Goal: Task Accomplishment & Management: Use online tool/utility

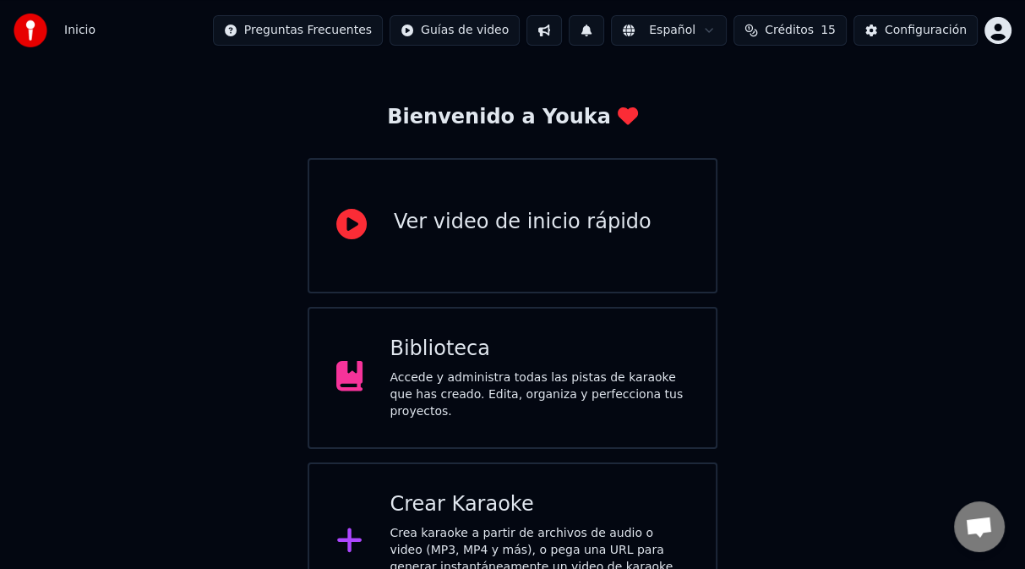
scroll to position [84, 0]
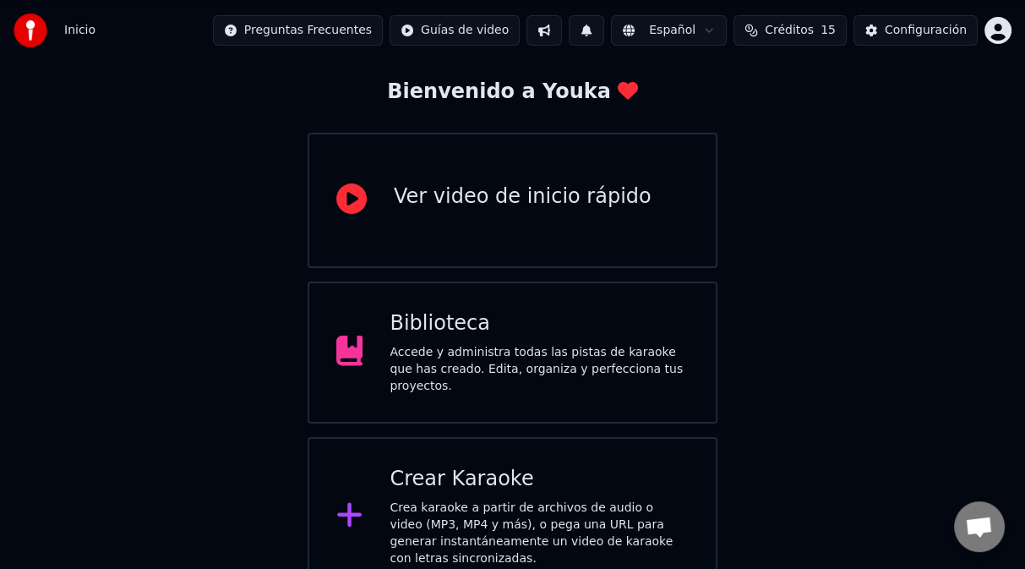
click at [486, 345] on div "Biblioteca Accede y administra todas las pistas de karaoke que has creado. Edit…" at bounding box center [539, 352] width 299 height 85
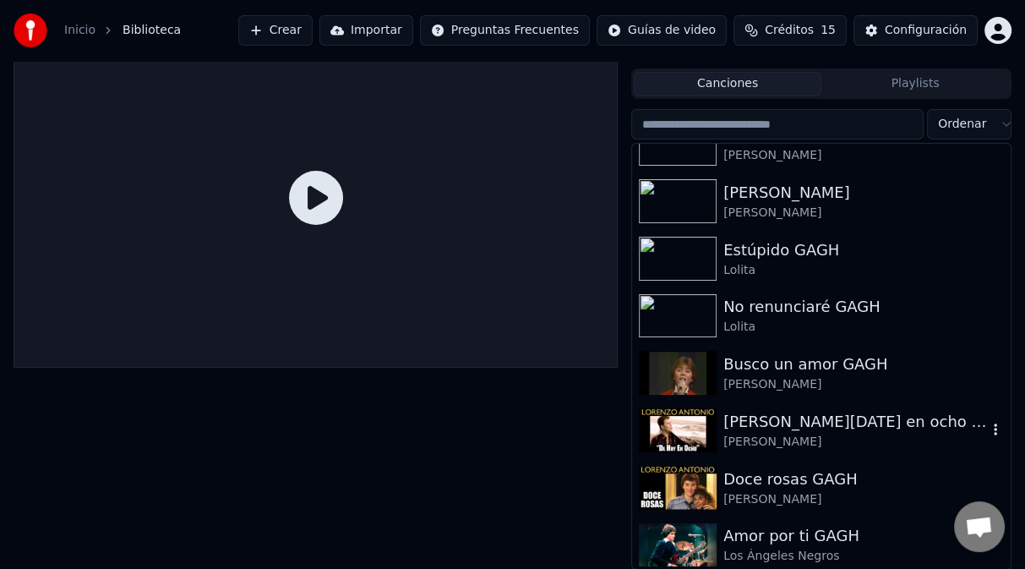
scroll to position [3043, 0]
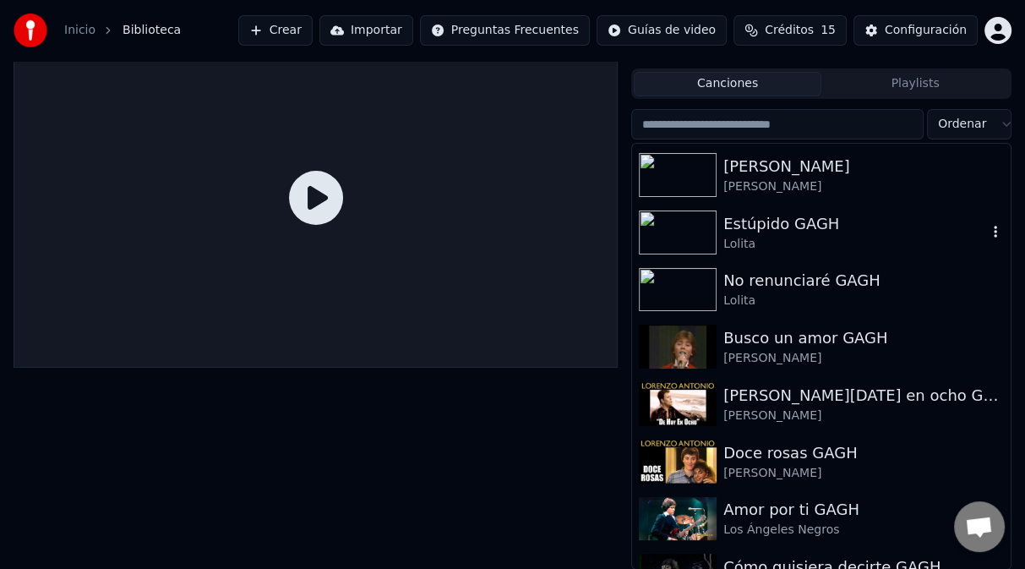
click at [699, 247] on img at bounding box center [678, 233] width 78 height 44
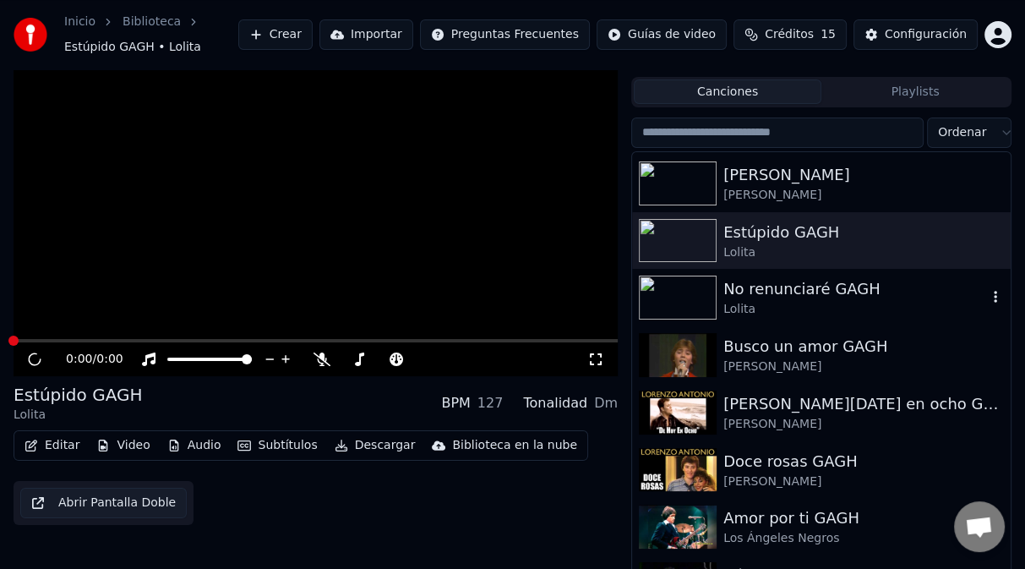
scroll to position [41, 0]
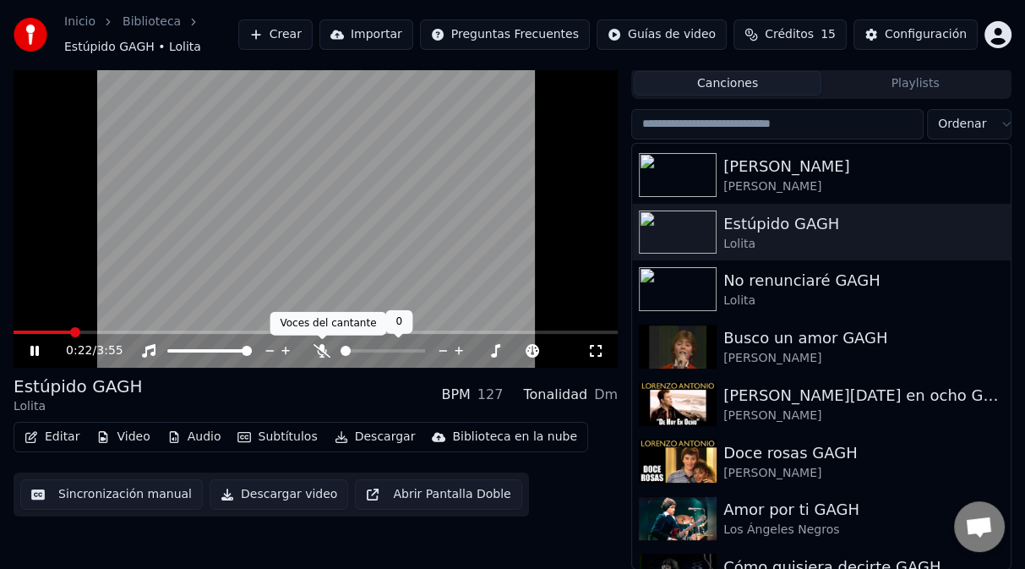
click at [321, 350] on icon at bounding box center [322, 351] width 17 height 14
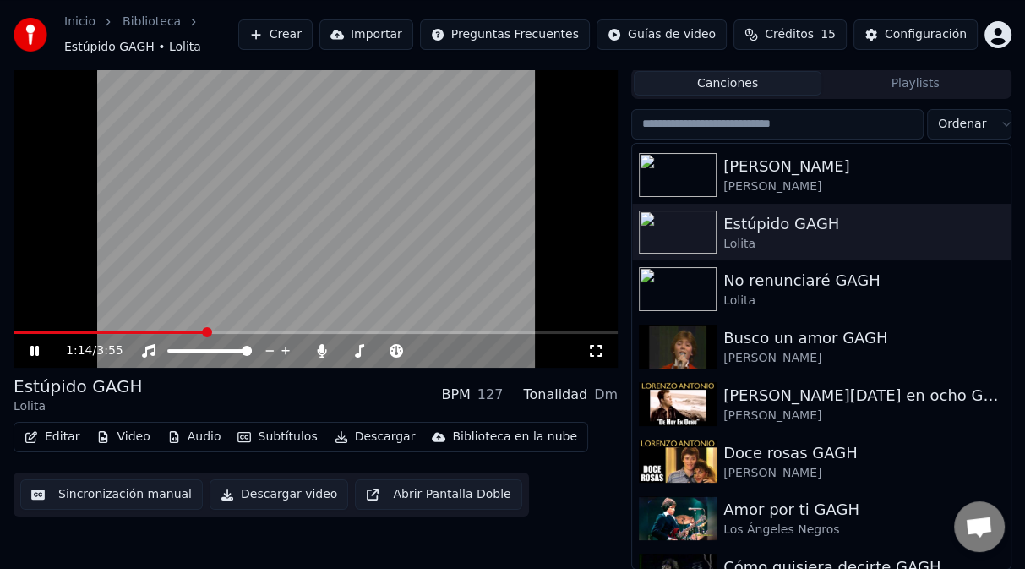
click at [68, 437] on button "Editar" at bounding box center [52, 437] width 68 height 24
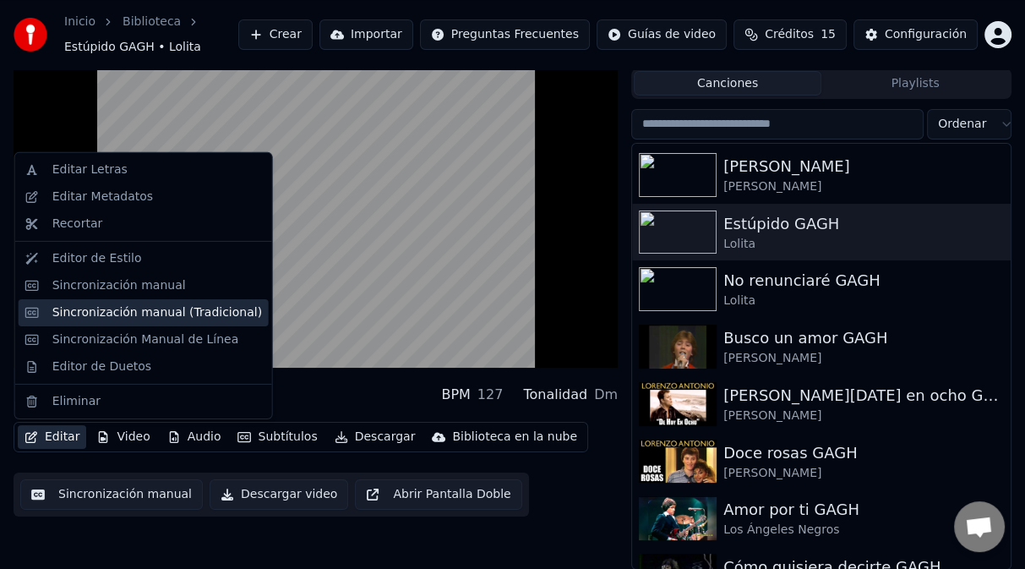
click at [99, 317] on div "Sincronización manual (Tradicional)" at bounding box center [157, 312] width 210 height 17
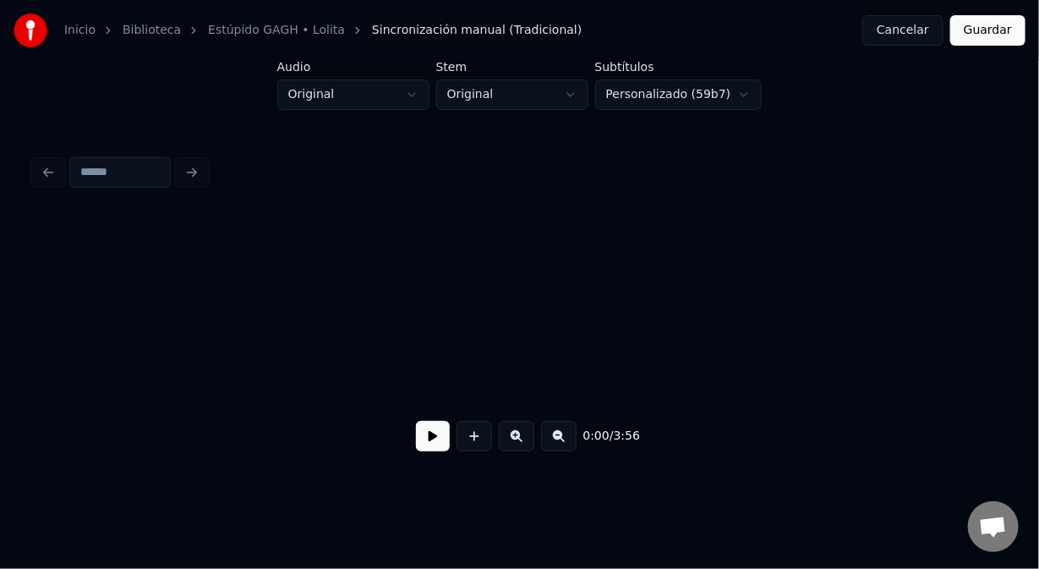
scroll to position [0, 8752]
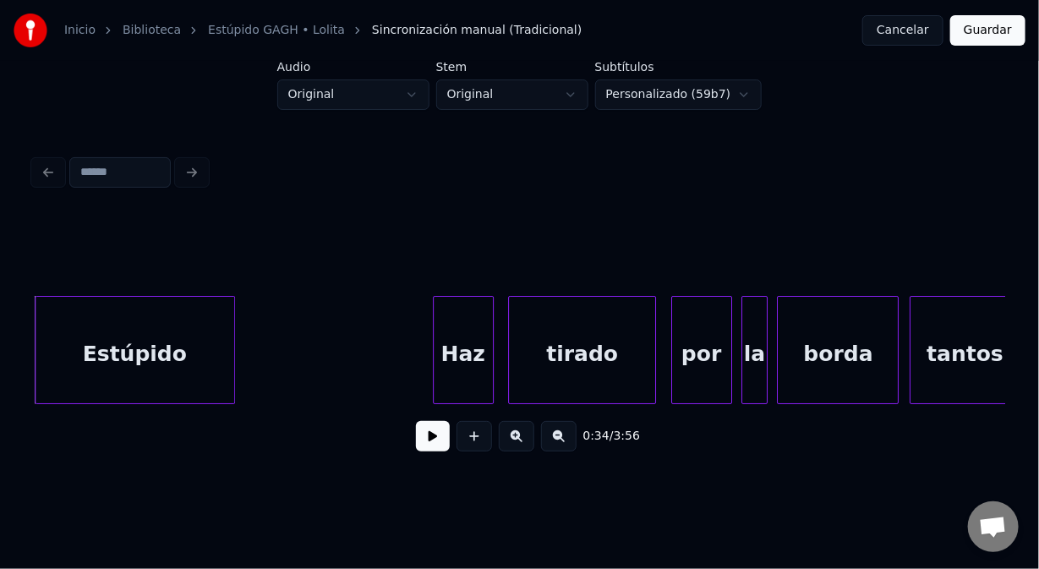
click at [314, 265] on div at bounding box center [519, 253] width 971 height 85
click at [118, 355] on div "Estúpido" at bounding box center [135, 354] width 199 height 115
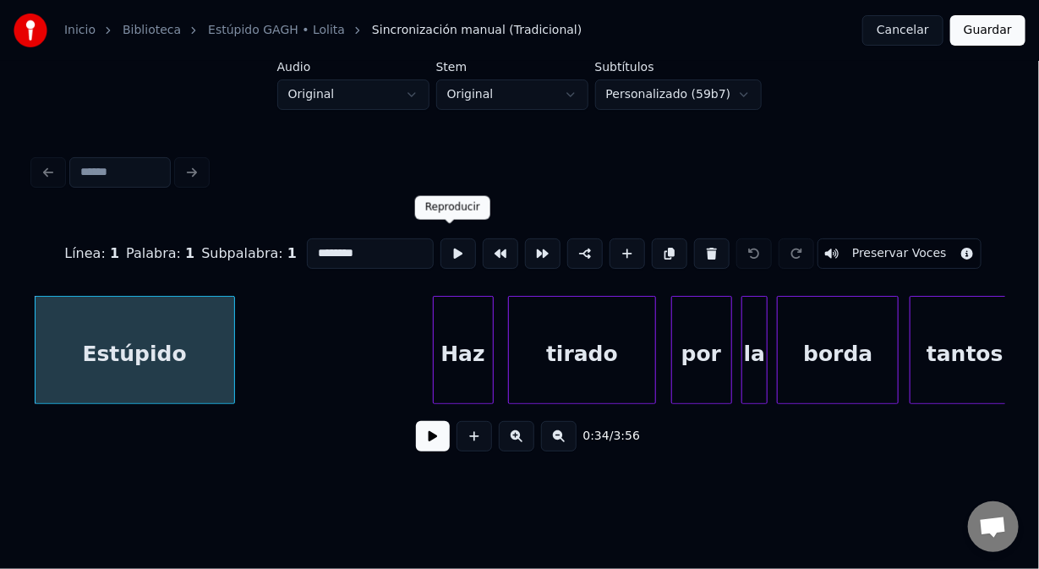
click at [451, 250] on button at bounding box center [458, 253] width 36 height 30
click at [440, 251] on button at bounding box center [458, 253] width 36 height 30
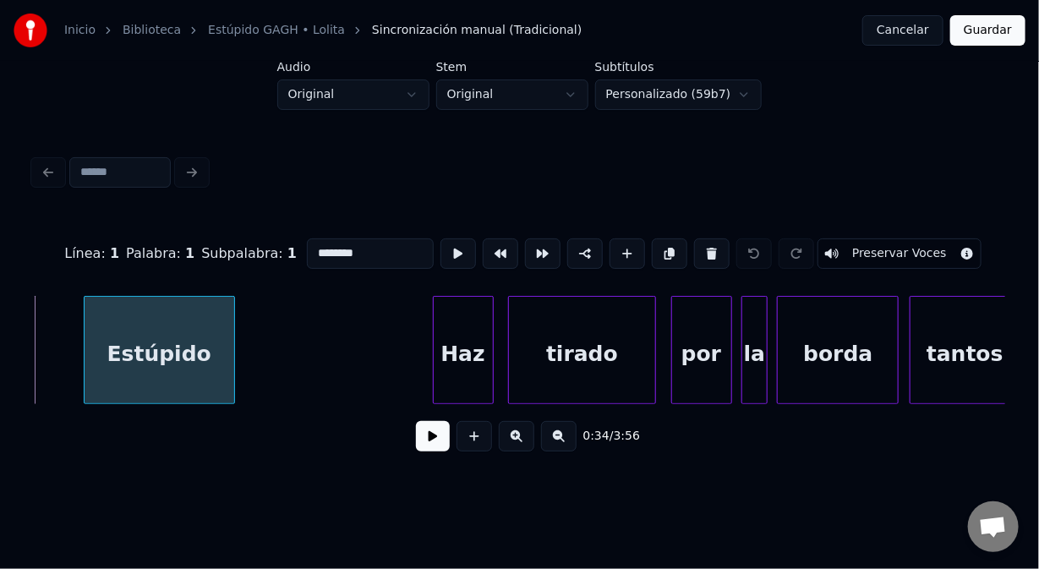
click at [87, 362] on div at bounding box center [87, 350] width 5 height 107
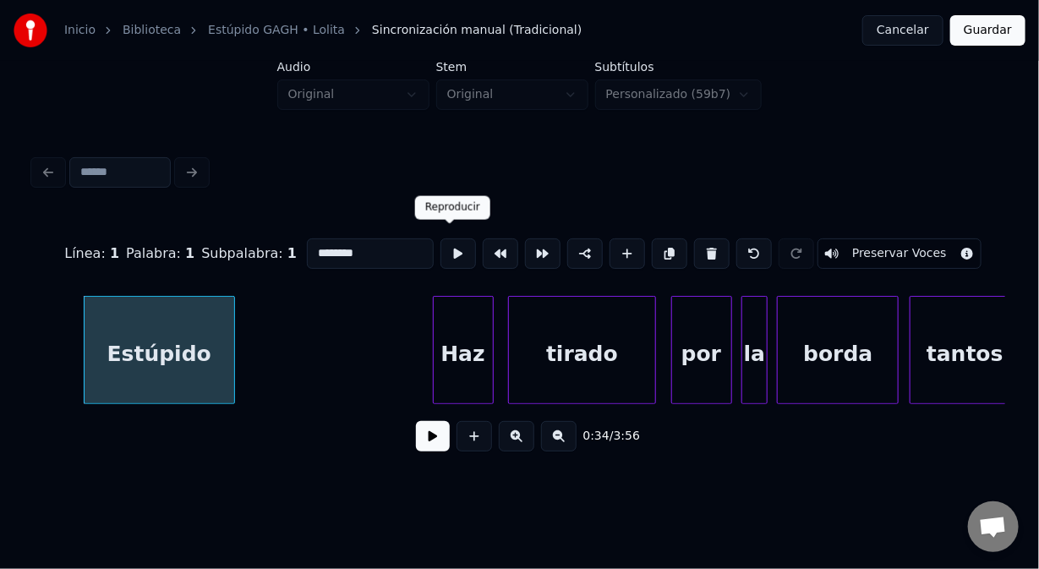
click at [453, 245] on button at bounding box center [458, 253] width 36 height 30
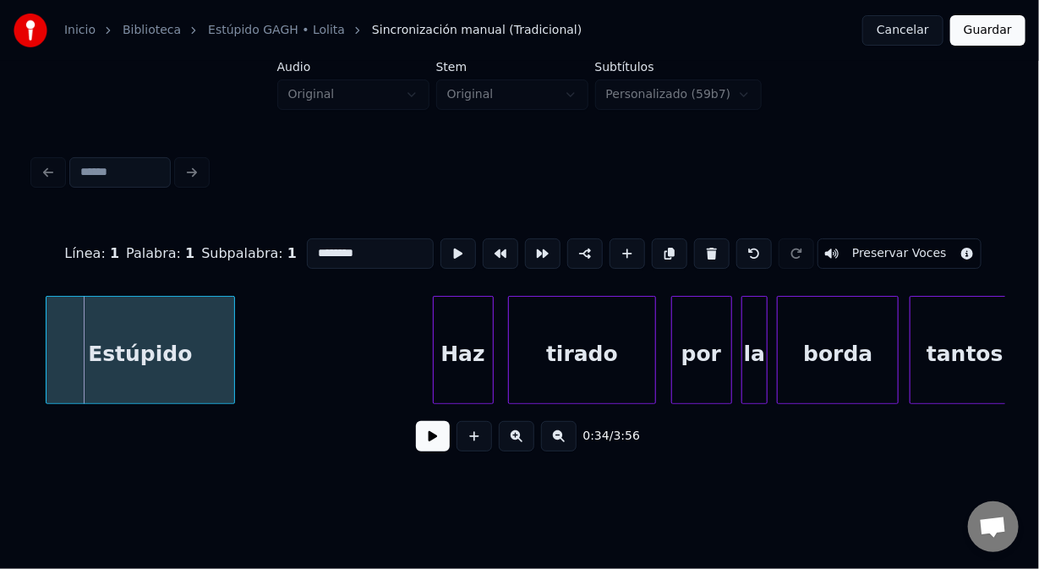
click at [47, 359] on div at bounding box center [48, 350] width 5 height 107
click at [445, 250] on button at bounding box center [458, 253] width 36 height 30
click at [914, 27] on button "Cancelar" at bounding box center [902, 30] width 81 height 30
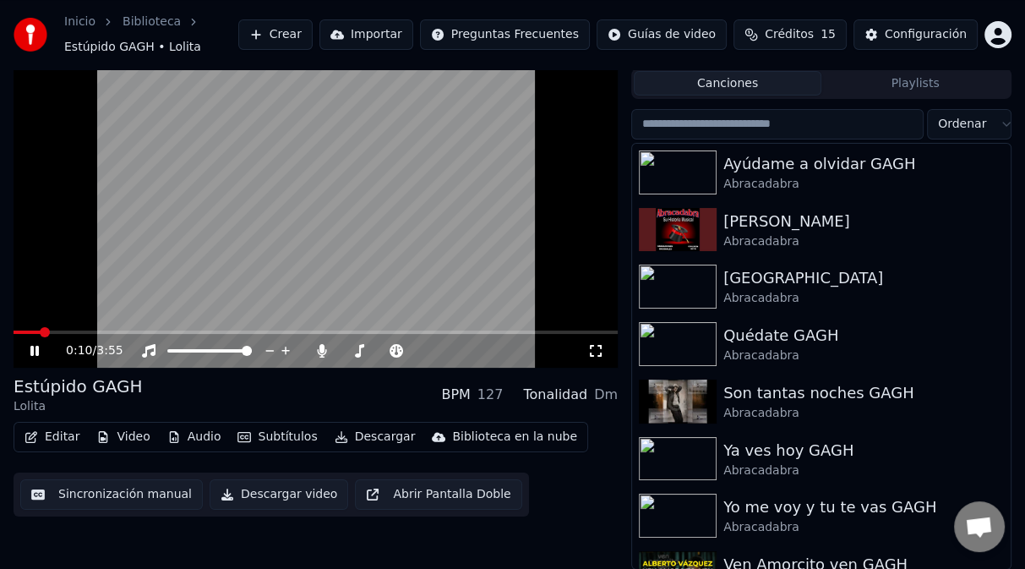
click at [41, 348] on icon at bounding box center [46, 351] width 39 height 14
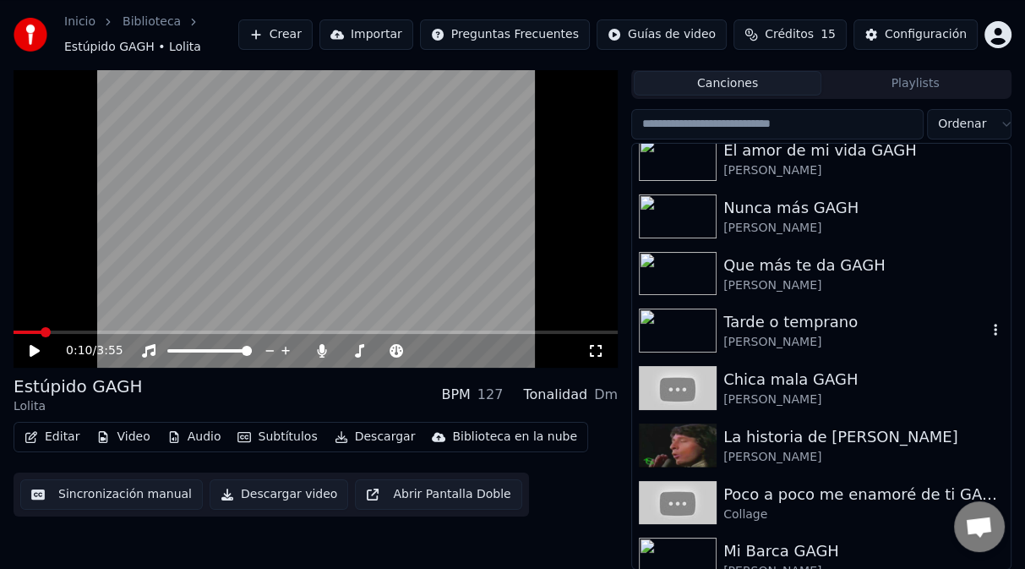
scroll to position [1184, 0]
